Goal: Find specific page/section: Find specific page/section

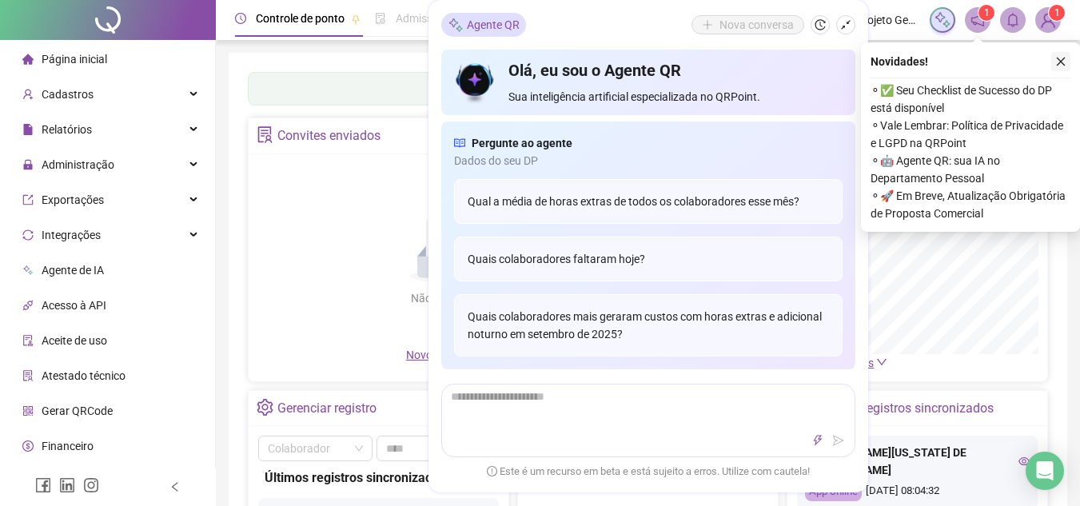
click at [1054, 64] on button "button" at bounding box center [1060, 61] width 19 height 19
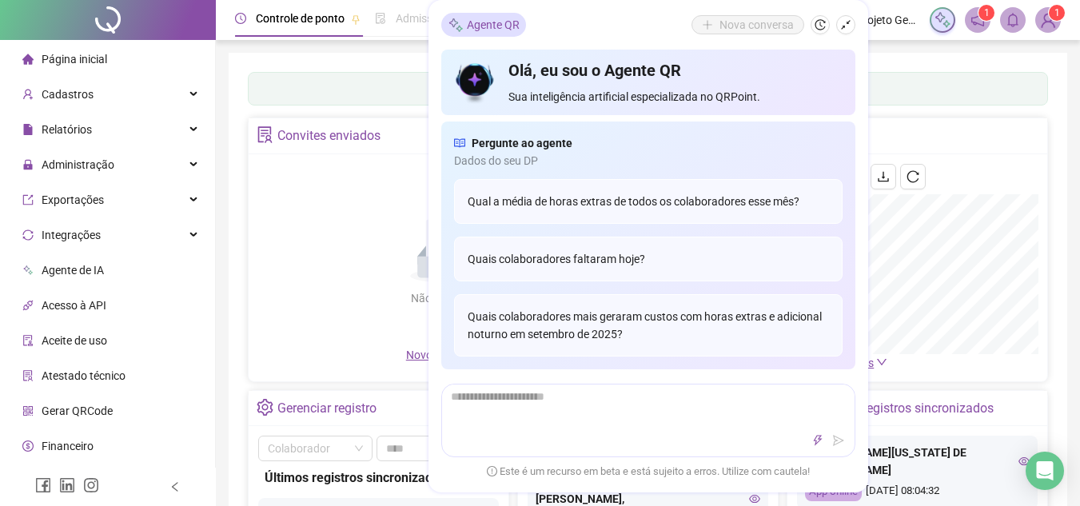
click at [325, 185] on div "Não há dados Não há dados" at bounding box center [446, 255] width 376 height 182
click at [850, 31] on button "button" at bounding box center [845, 24] width 19 height 19
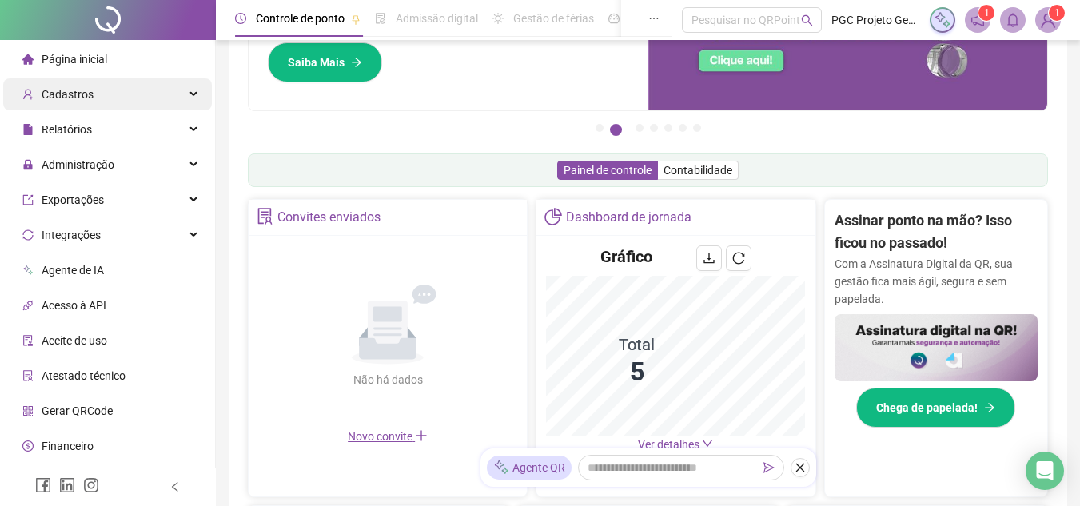
scroll to position [30, 0]
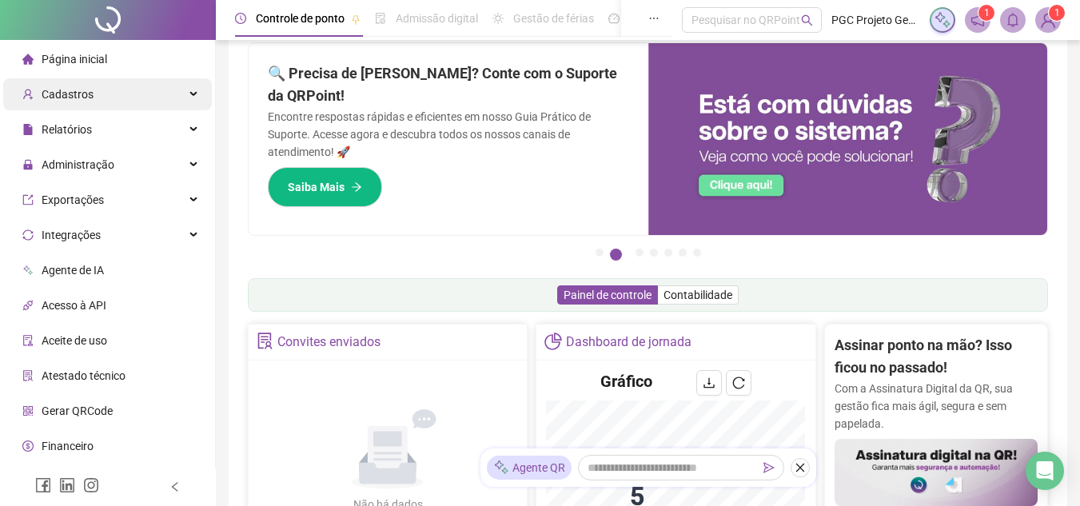
click at [66, 94] on span "Cadastros" at bounding box center [68, 94] width 52 height 13
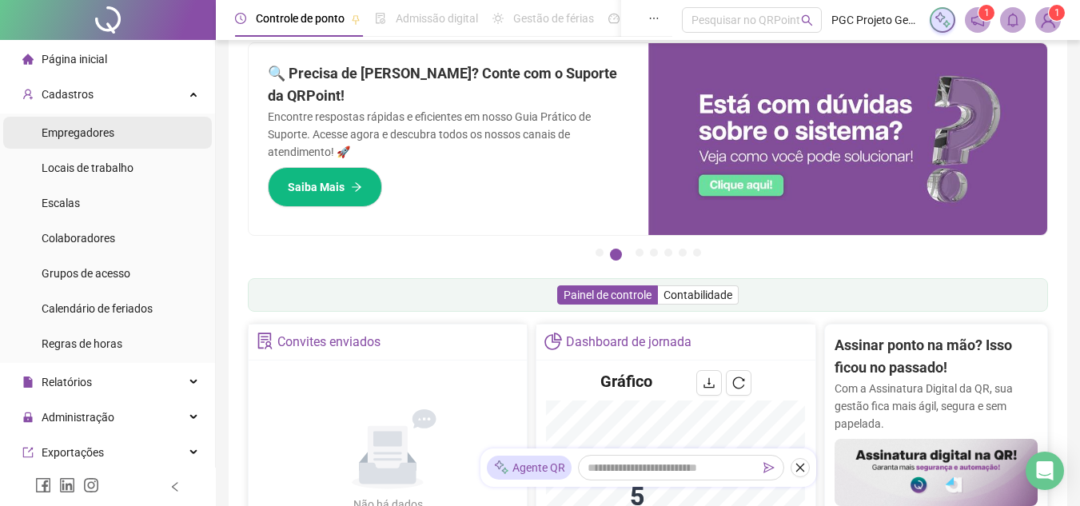
click at [90, 133] on span "Empregadores" at bounding box center [78, 132] width 73 height 13
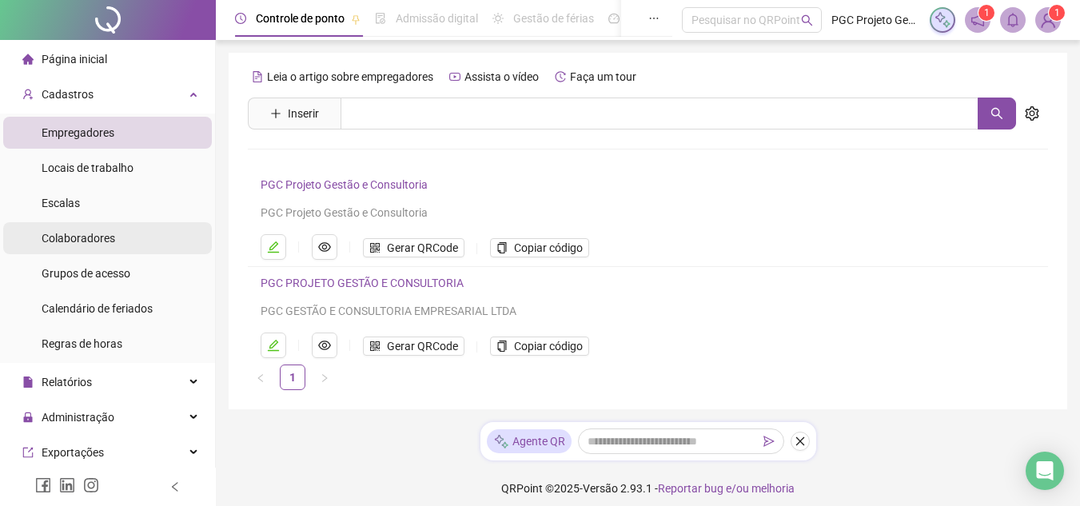
click at [110, 240] on span "Colaboradores" at bounding box center [79, 238] width 74 height 13
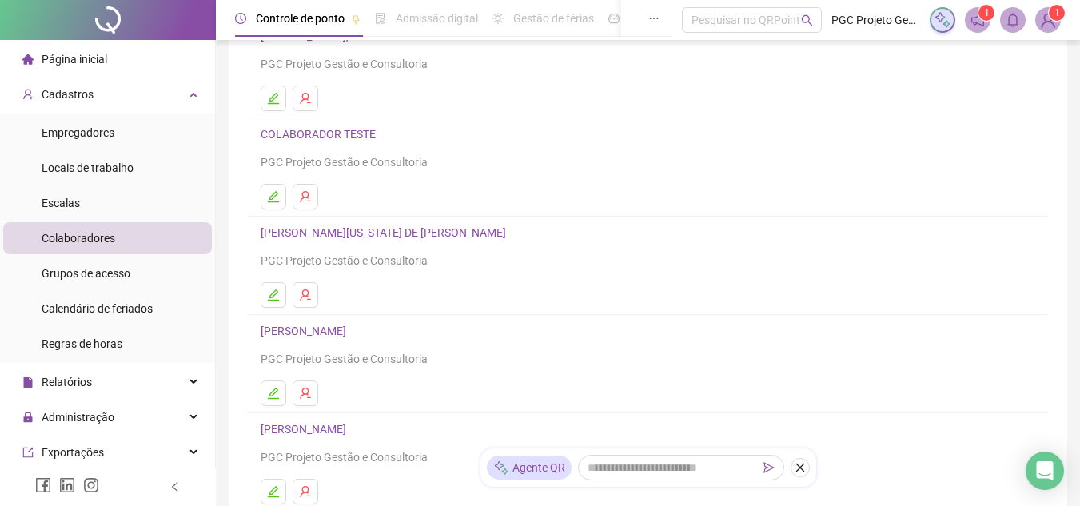
scroll to position [160, 0]
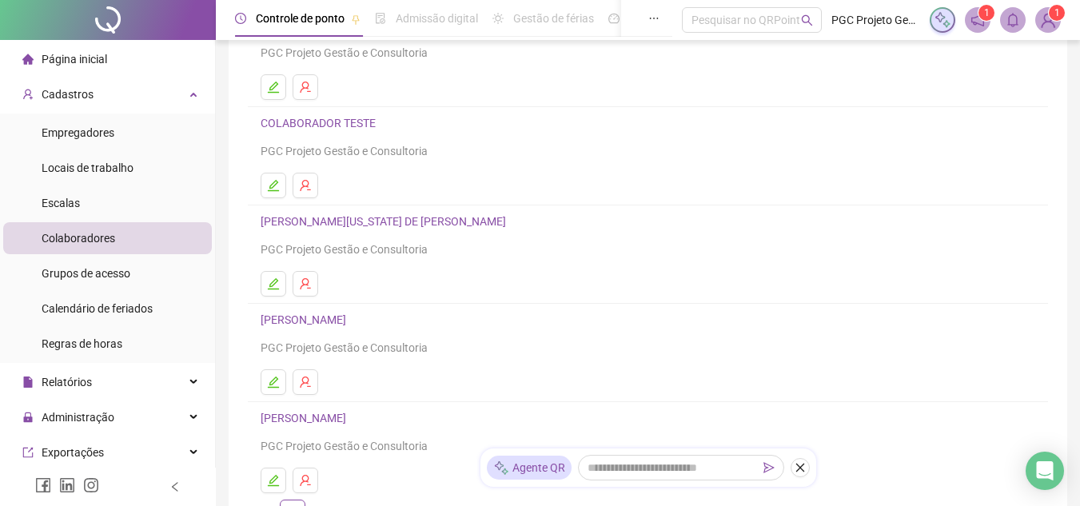
click at [351, 316] on link "[PERSON_NAME]" at bounding box center [306, 319] width 90 height 13
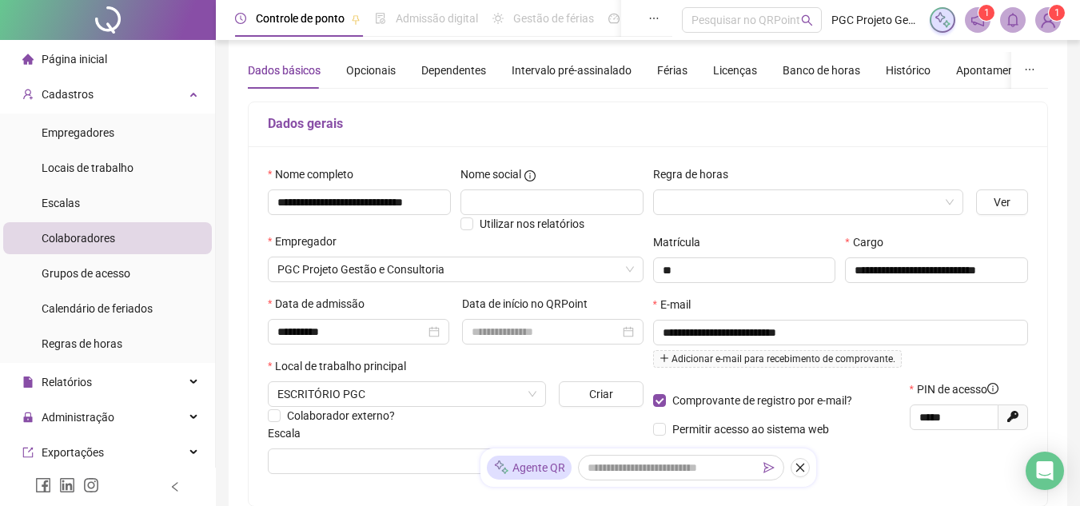
scroll to position [0, 0]
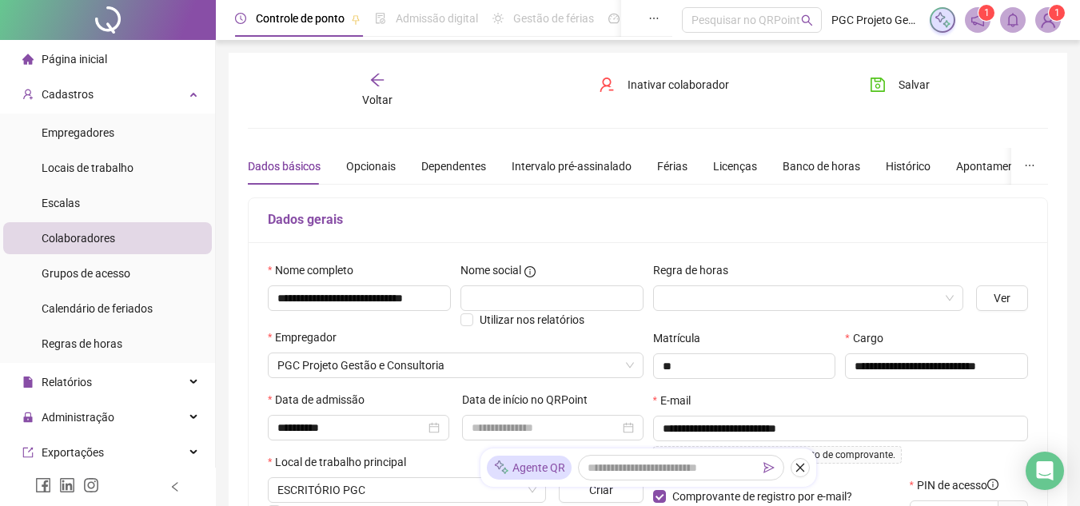
drag, startPoint x: 90, startPoint y: 64, endPoint x: 226, endPoint y: 105, distance: 142.6
click at [90, 64] on span "Página inicial" at bounding box center [75, 59] width 66 height 13
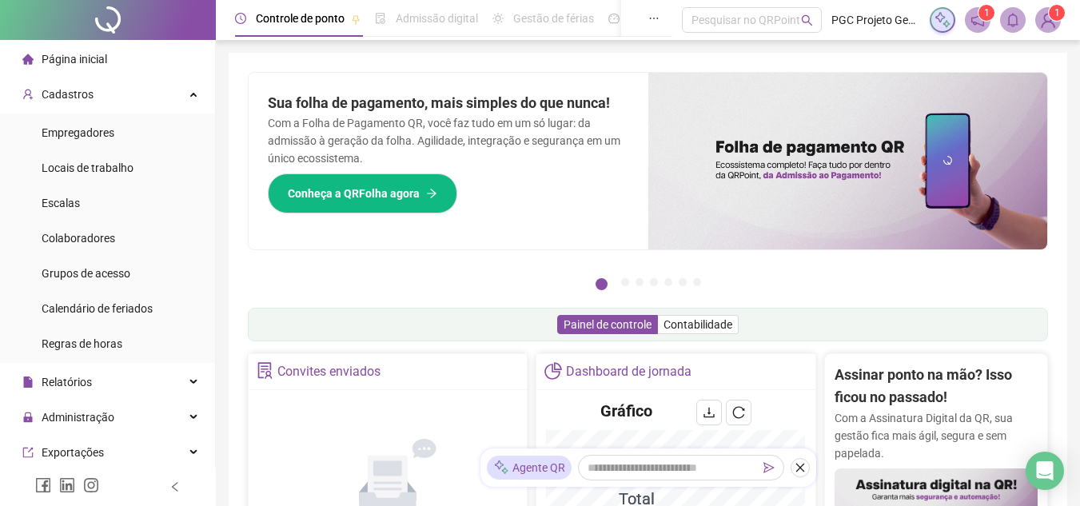
click at [102, 70] on div "Página inicial" at bounding box center [64, 59] width 85 height 32
click at [90, 58] on span "Página inicial" at bounding box center [75, 59] width 66 height 13
click at [79, 54] on span "Página inicial" at bounding box center [75, 59] width 66 height 13
